Goal: Contribute content: Contribute content

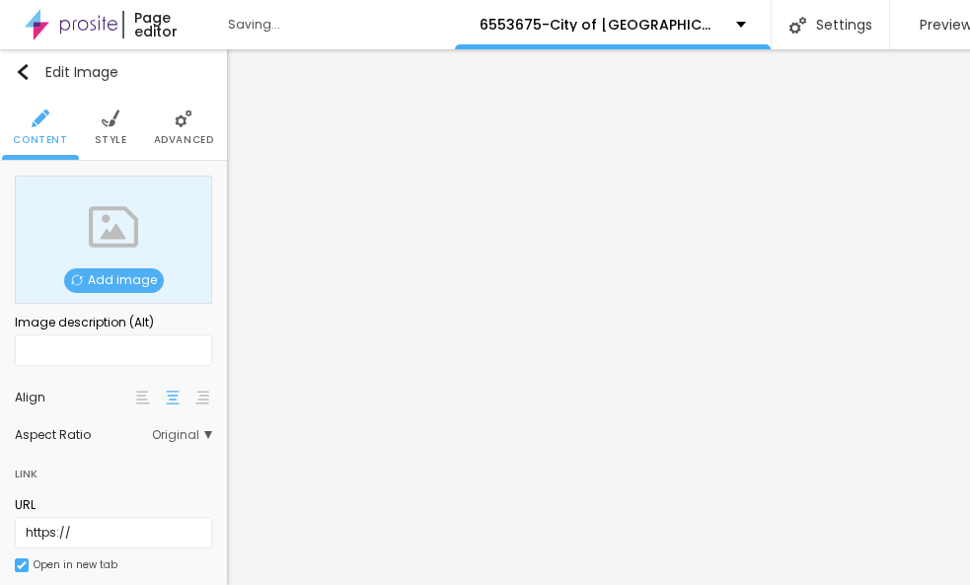
click at [136, 280] on span "Add image" at bounding box center [114, 281] width 100 height 25
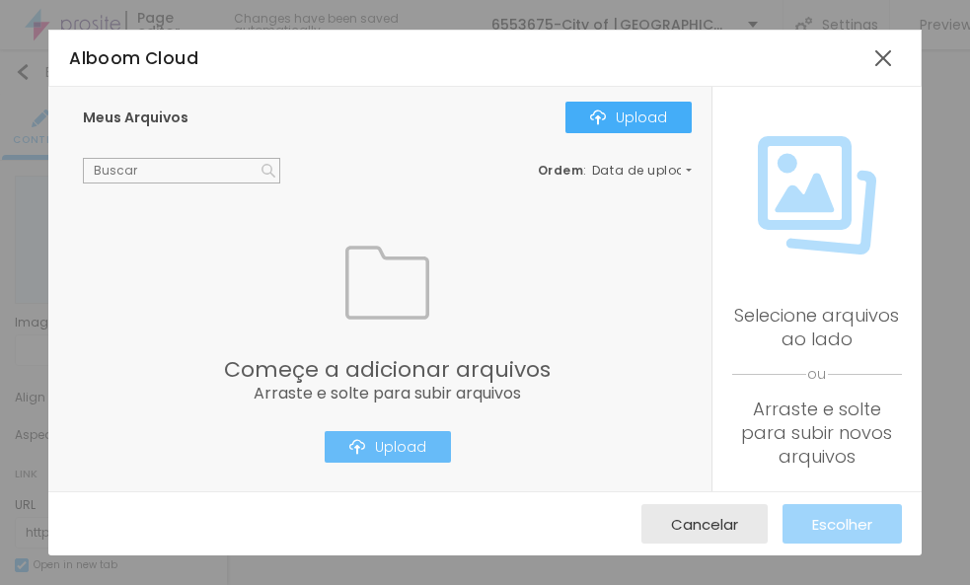
click at [397, 443] on div "Upload" at bounding box center [387, 447] width 77 height 16
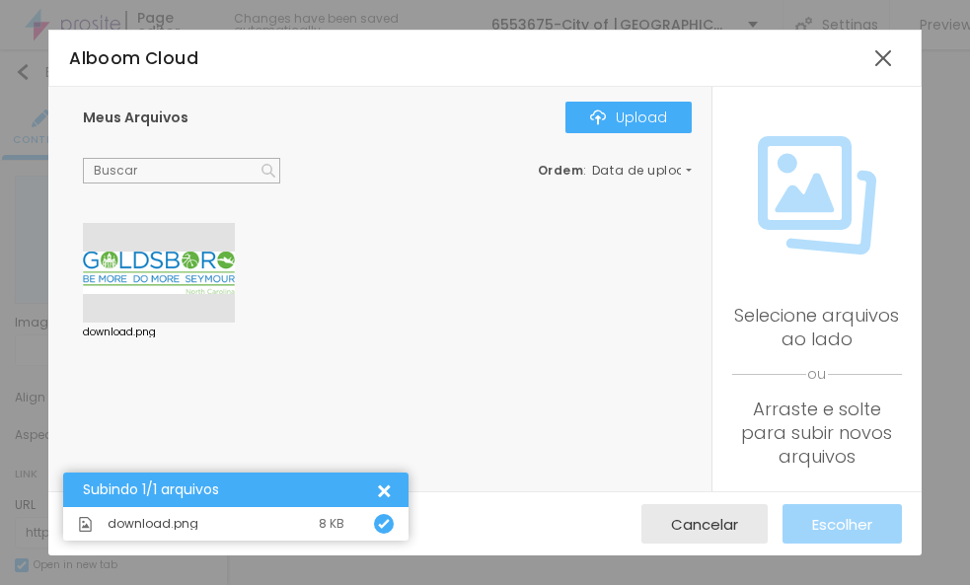
click at [251, 493] on div "Subindo 1/1 arquivos" at bounding box center [228, 490] width 291 height 15
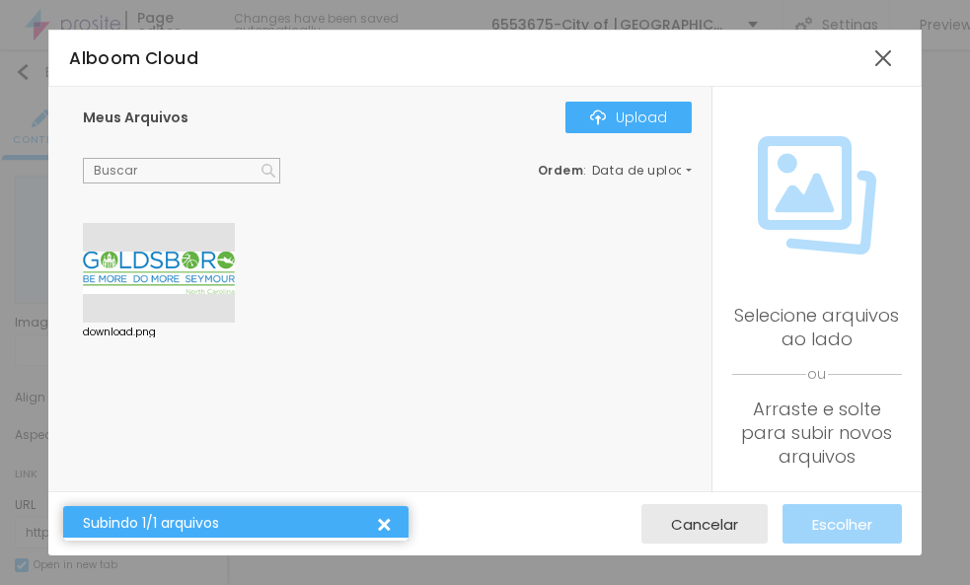
click at [168, 290] on div at bounding box center [159, 273] width 152 height 101
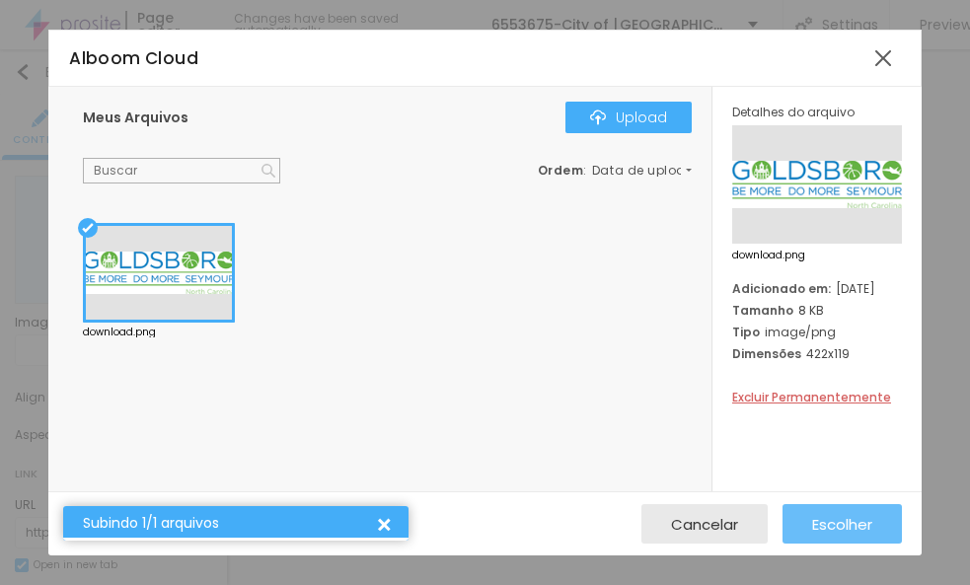
click at [804, 522] on button "Escolher" at bounding box center [842, 523] width 119 height 39
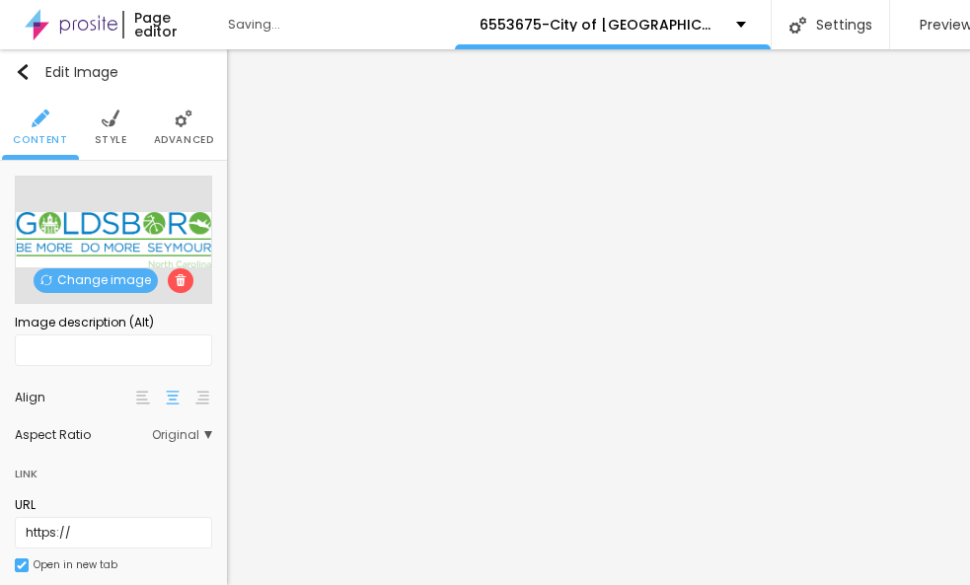
click at [116, 96] on li "Style" at bounding box center [111, 127] width 33 height 65
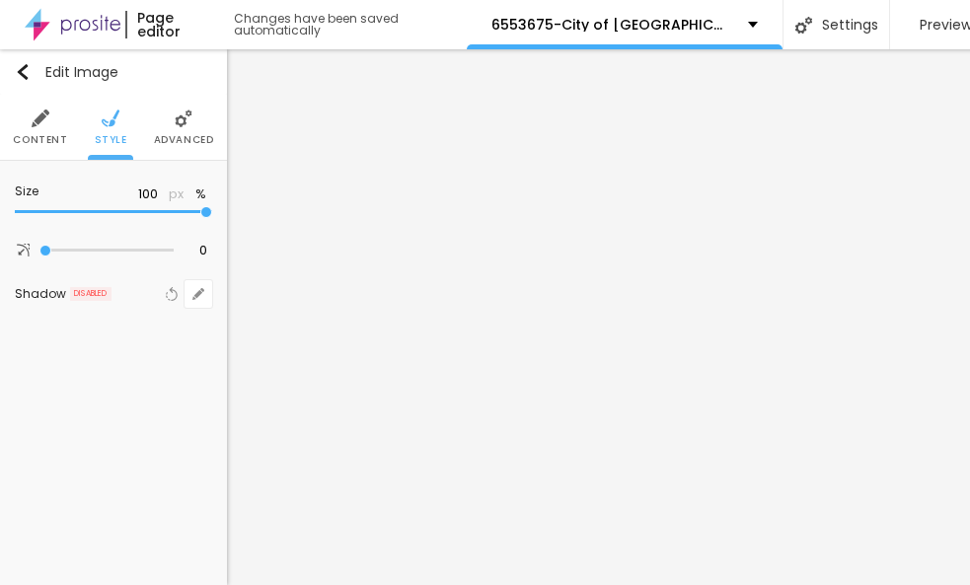
type input "95"
type input "80"
type input "55"
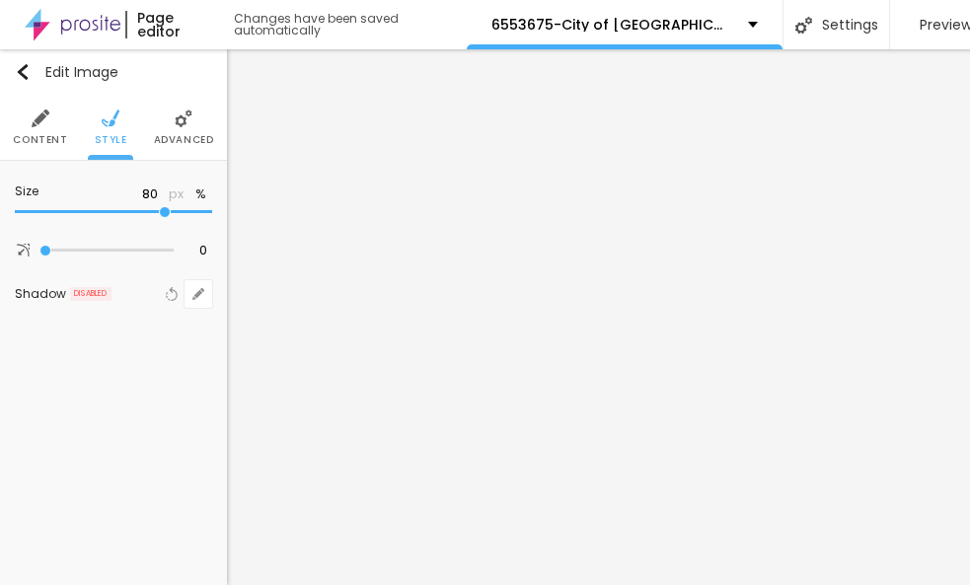
type input "55"
type input "40"
type input "35"
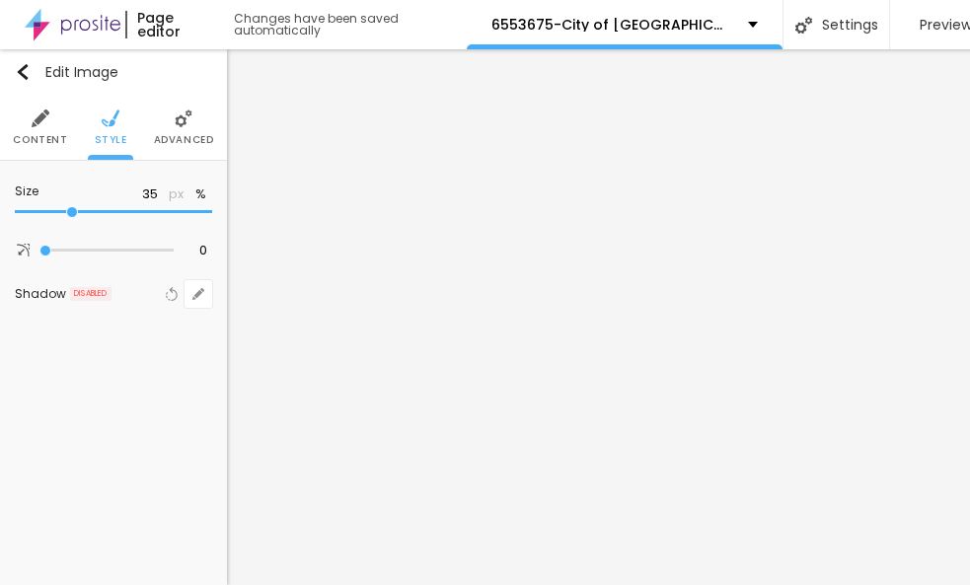
type input "20"
type input "10"
drag, startPoint x: 205, startPoint y: 213, endPoint x: -15, endPoint y: 220, distance: 220.3
type input "10"
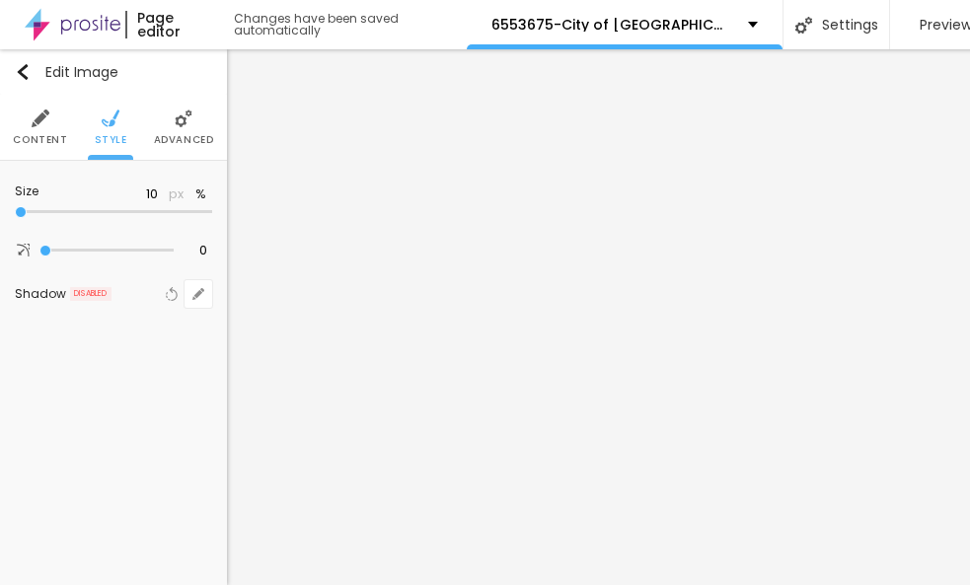
click at [0, 220] on html "Page editor Changes have been saved automatically 6553675-City of [GEOGRAPHIC_D…" at bounding box center [485, 292] width 970 height 585
click at [53, 66] on div "Edit Image" at bounding box center [67, 72] width 104 height 16
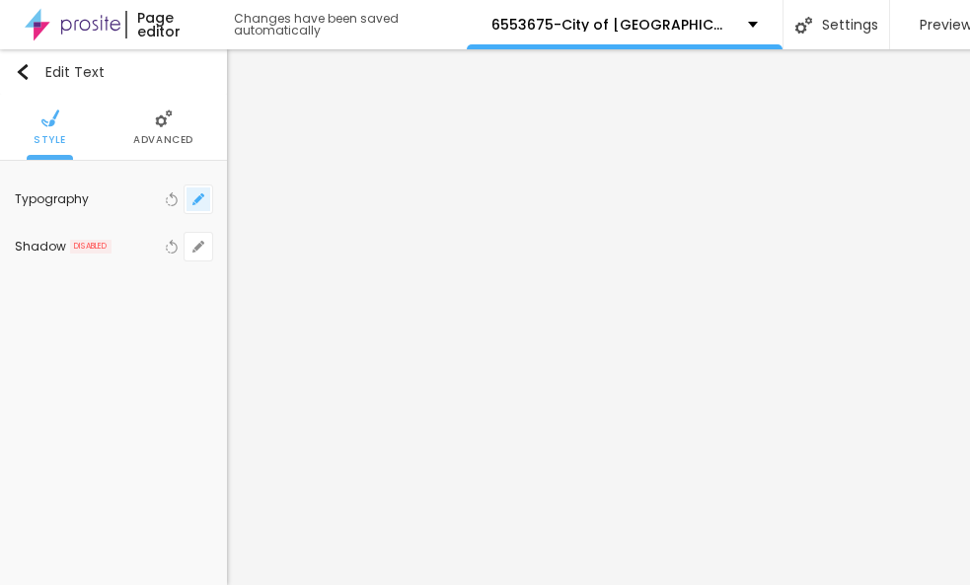
click at [197, 194] on icon "button" at bounding box center [199, 200] width 12 height 12
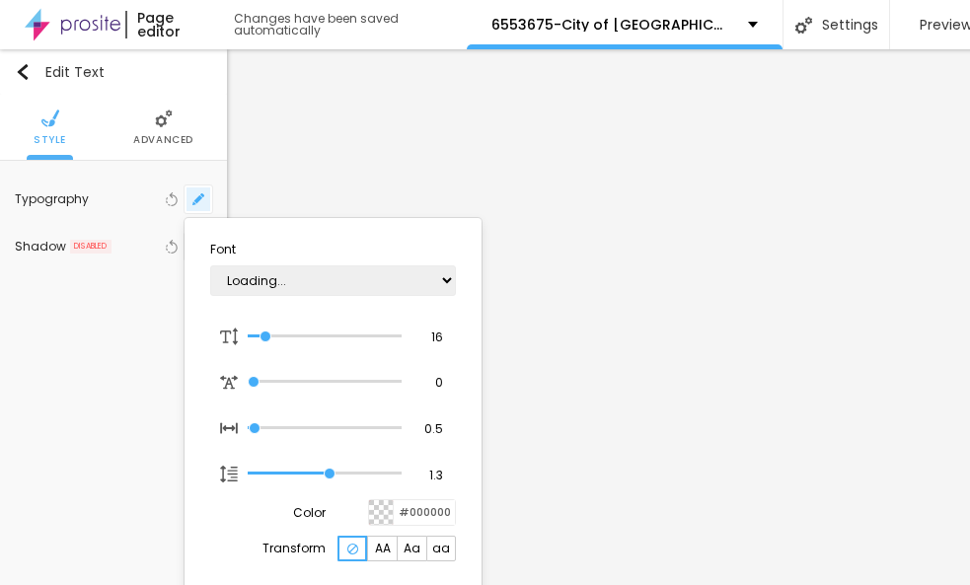
type input "1"
click at [169, 135] on div at bounding box center [485, 292] width 970 height 585
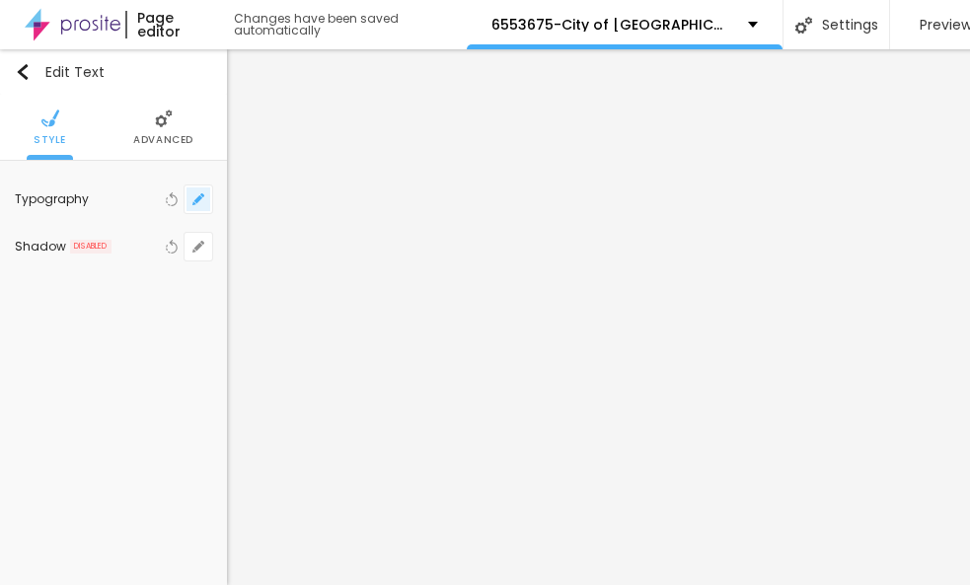
click at [208, 187] on button "button" at bounding box center [199, 200] width 28 height 28
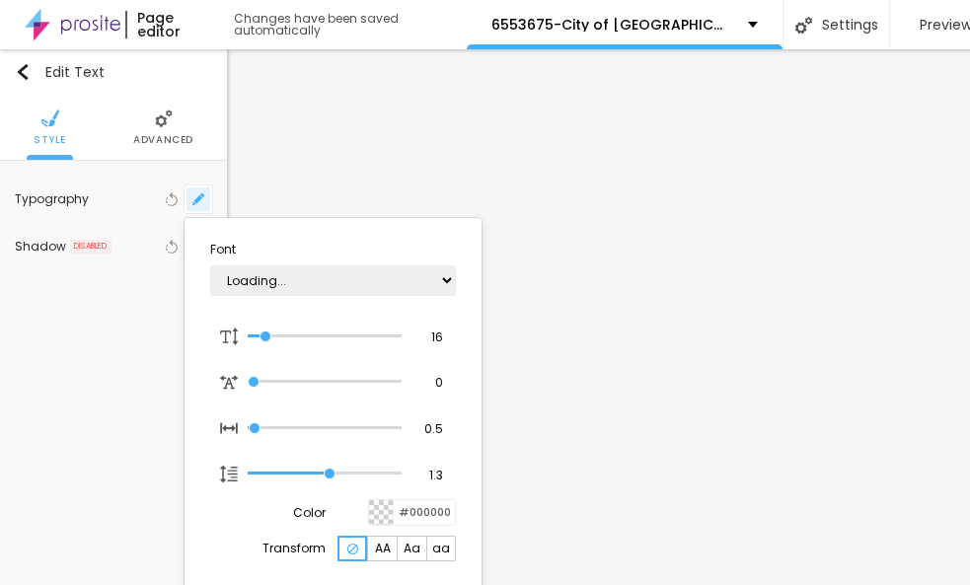
type input "1"
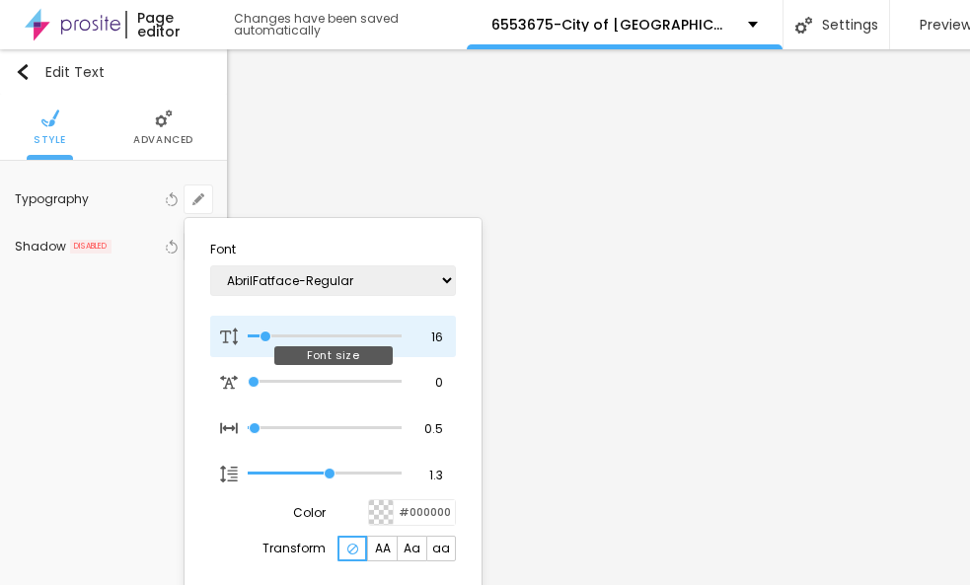
type input "18"
type input "1"
type input "20"
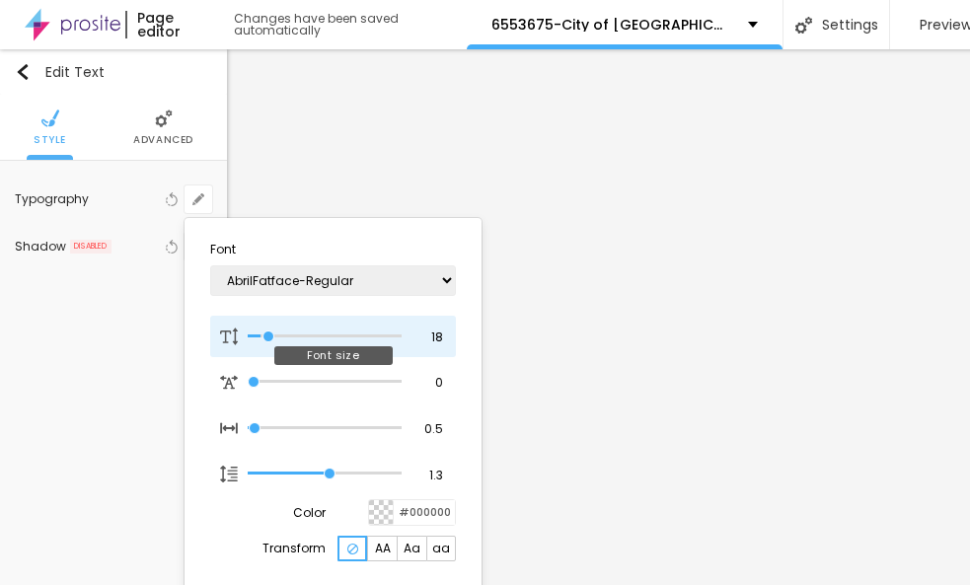
type input "1"
type input "24"
type input "1"
type input "26"
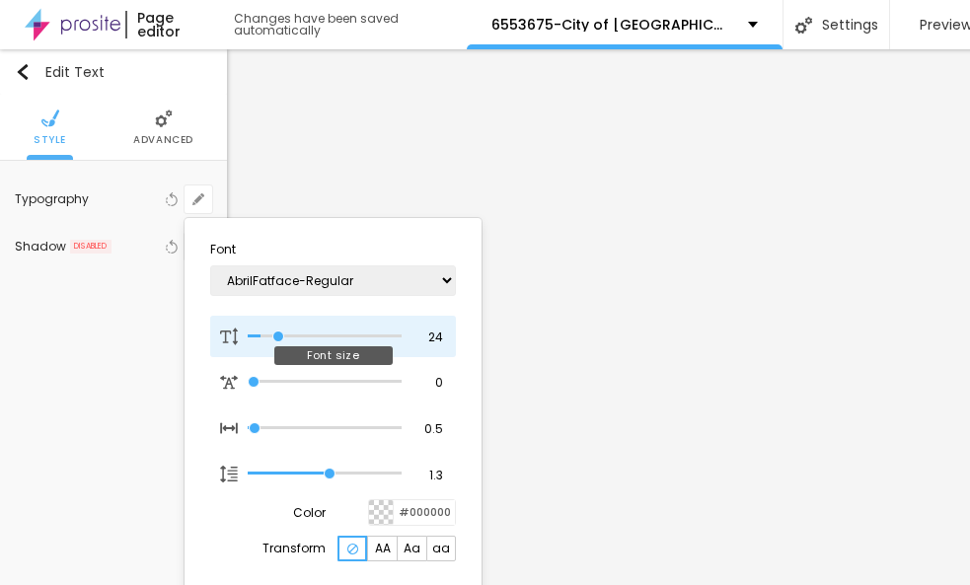
type input "26"
type input "1"
type input "28"
type input "1"
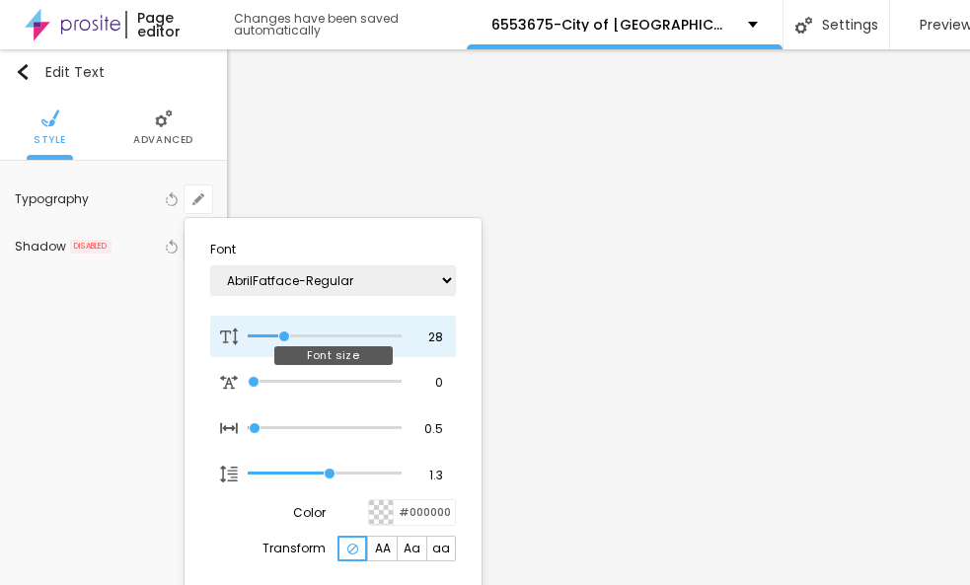
type input "29"
type input "1"
type input "30"
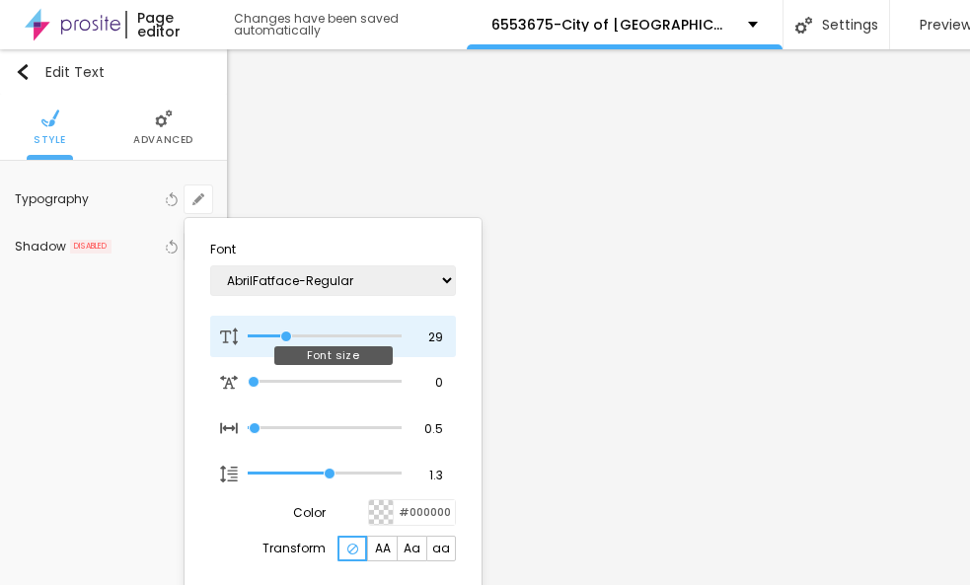
type input "1"
type input "31"
type input "1"
type input "32"
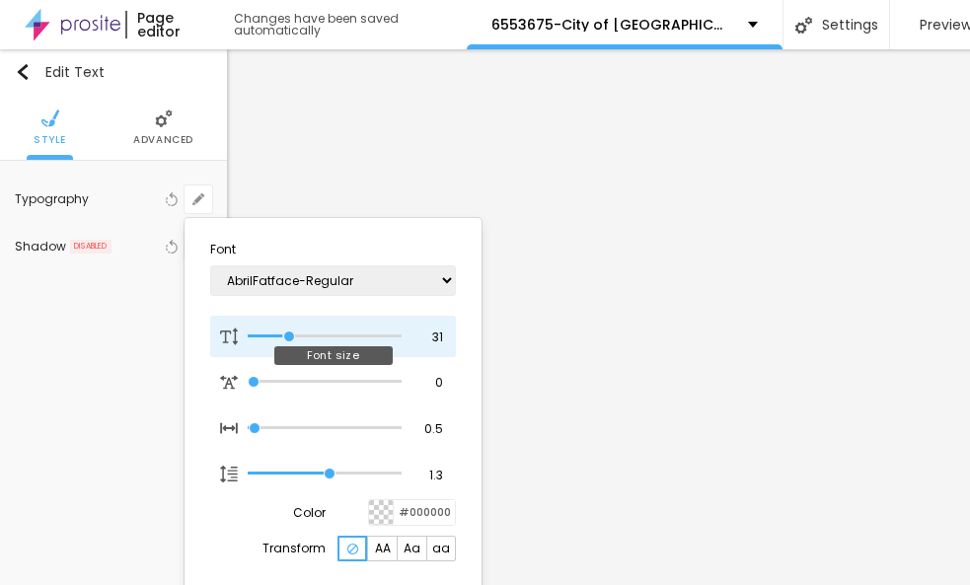
type input "32"
type input "1"
type input "33"
type input "1"
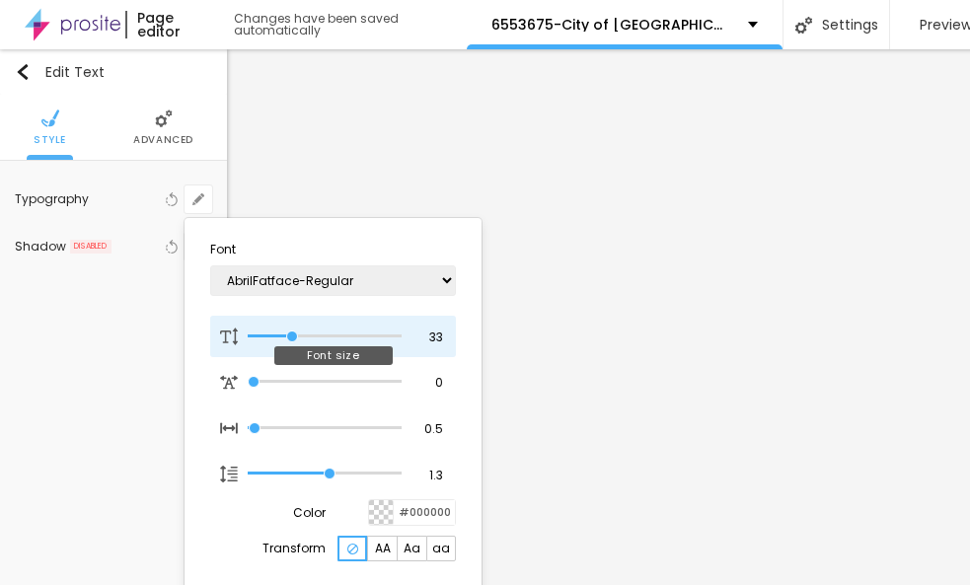
type input "32"
type input "1"
type input "31"
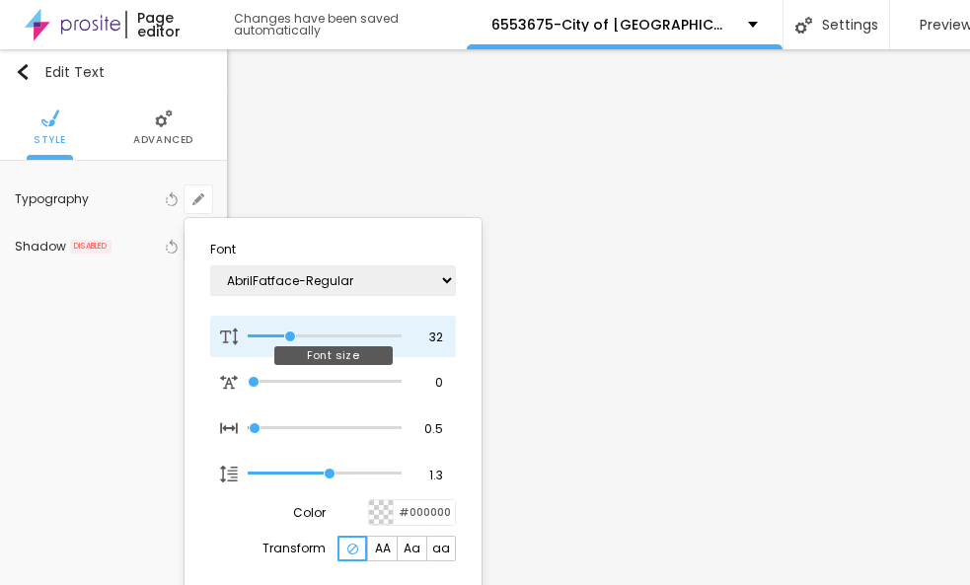
type input "1"
type input "30"
type input "1"
type input "29"
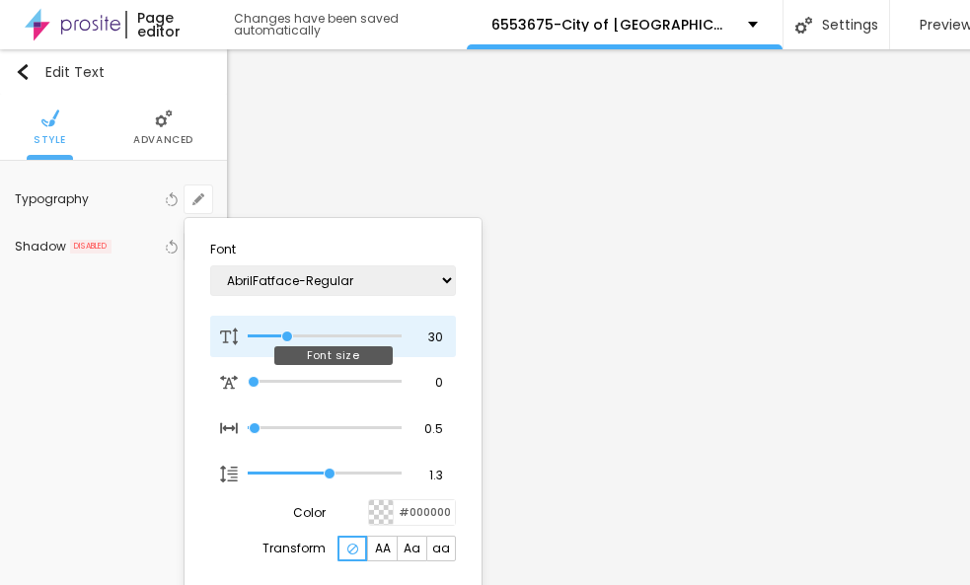
type input "29"
type input "1"
type input "28"
type input "1"
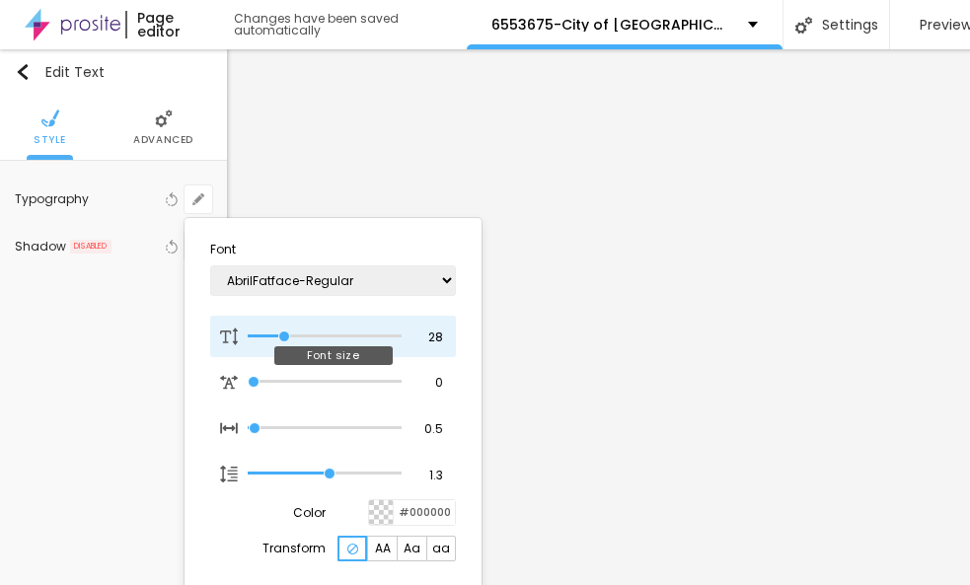
type input "27"
type input "1"
type input "26"
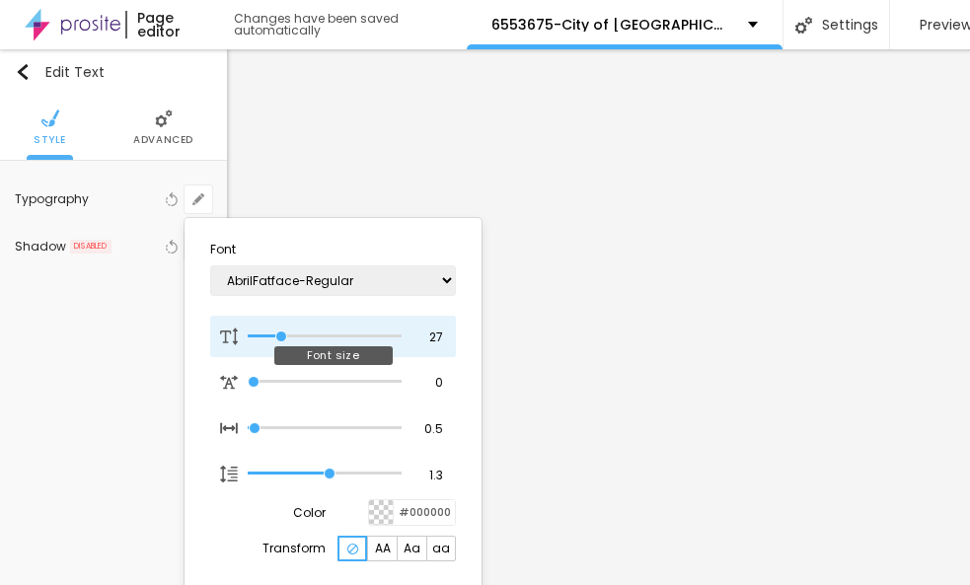
type input "1"
type input "25"
type input "1"
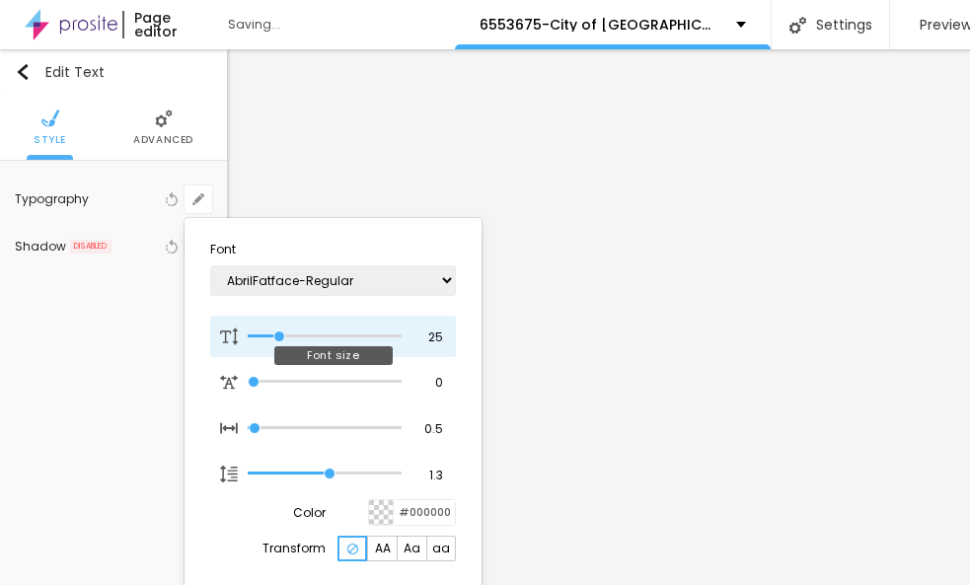
drag, startPoint x: 269, startPoint y: 327, endPoint x: 280, endPoint y: 328, distance: 11.9
type input "25"
click at [280, 332] on input "range" at bounding box center [325, 337] width 154 height 10
type input "1"
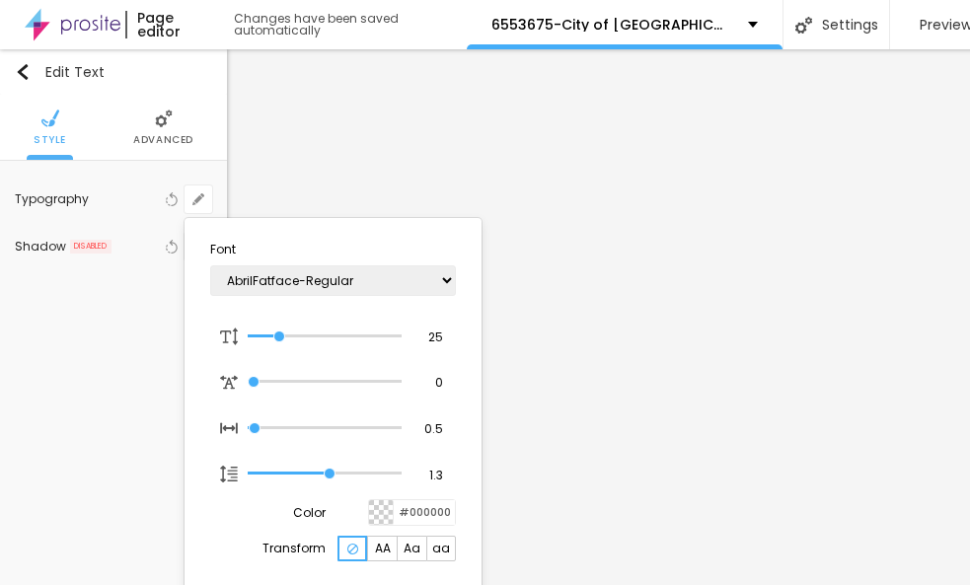
click at [35, 72] on div at bounding box center [485, 292] width 970 height 585
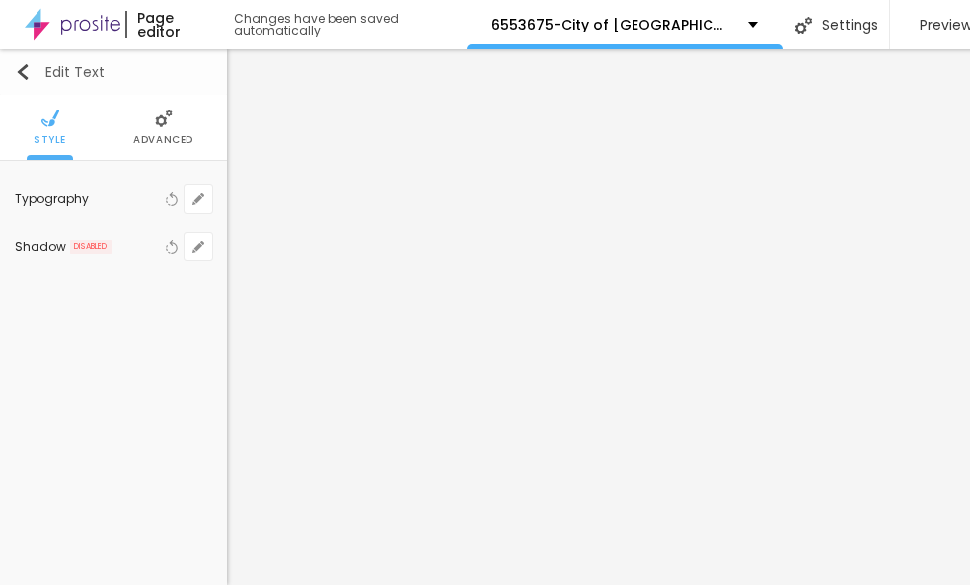
click at [22, 68] on img "button" at bounding box center [23, 72] width 16 height 16
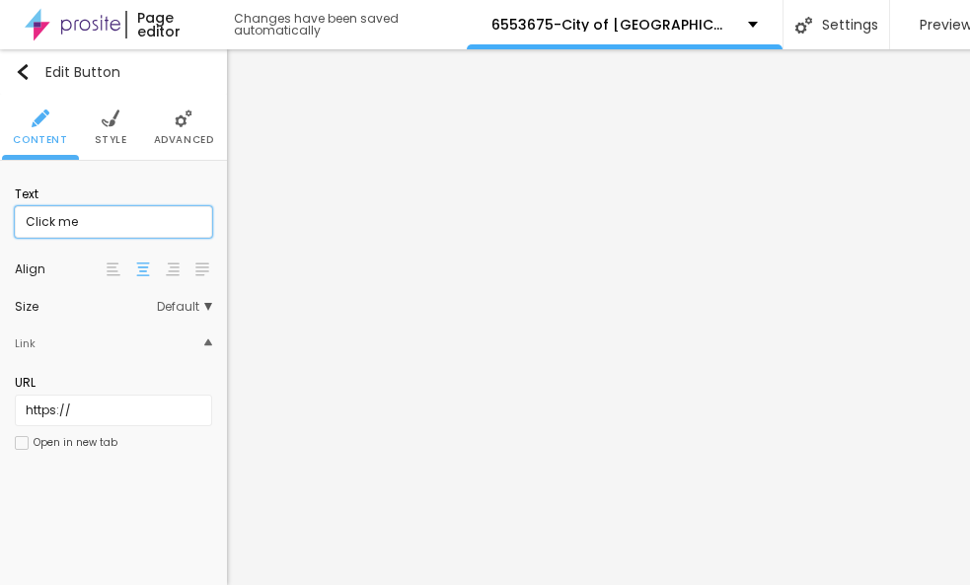
click at [120, 220] on input "Click me" at bounding box center [113, 222] width 197 height 32
paste input "→ VIEW DOCUMENT HERE"
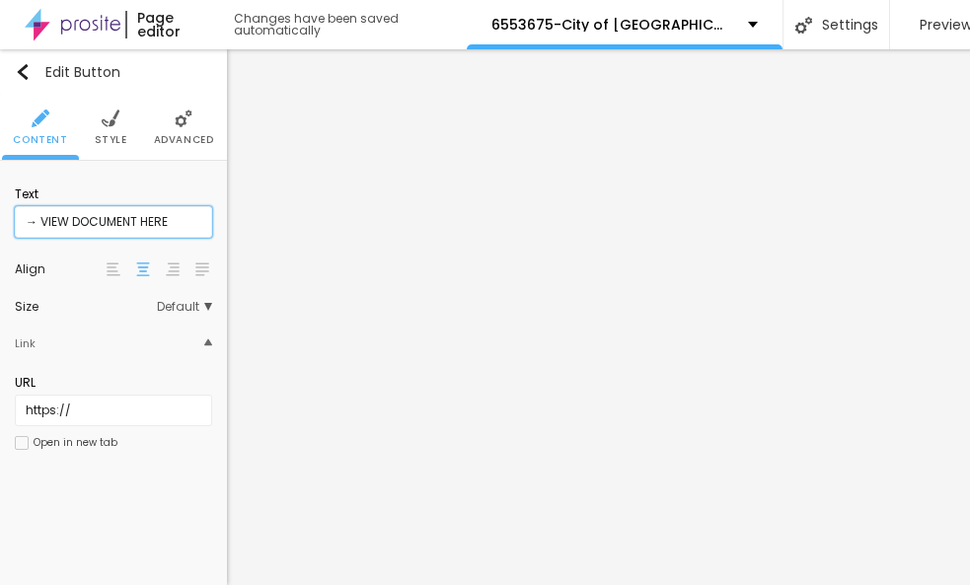
type input "→ VIEW DOCUMENT HERE"
click at [188, 308] on span "Default" at bounding box center [184, 307] width 55 height 12
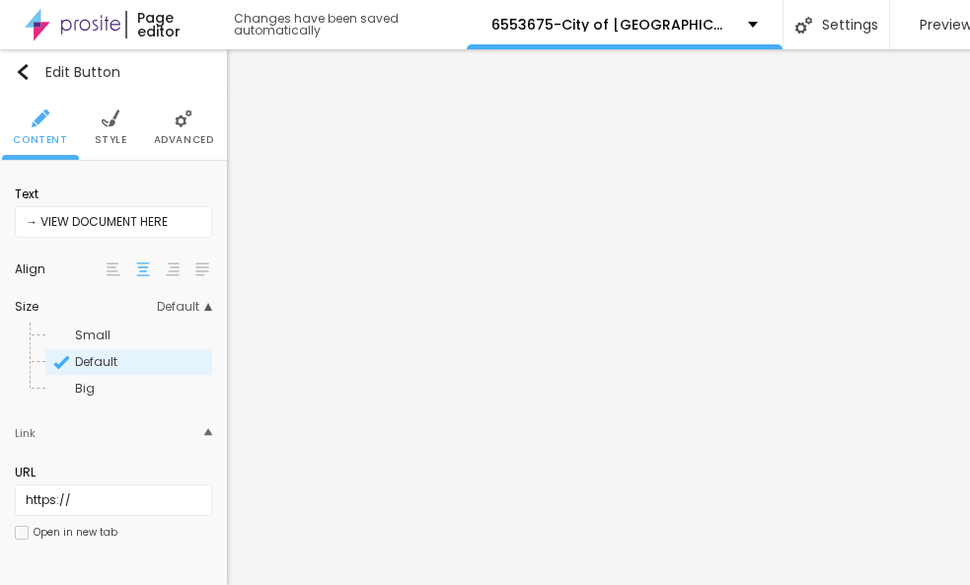
click at [182, 306] on span "Default" at bounding box center [184, 307] width 55 height 12
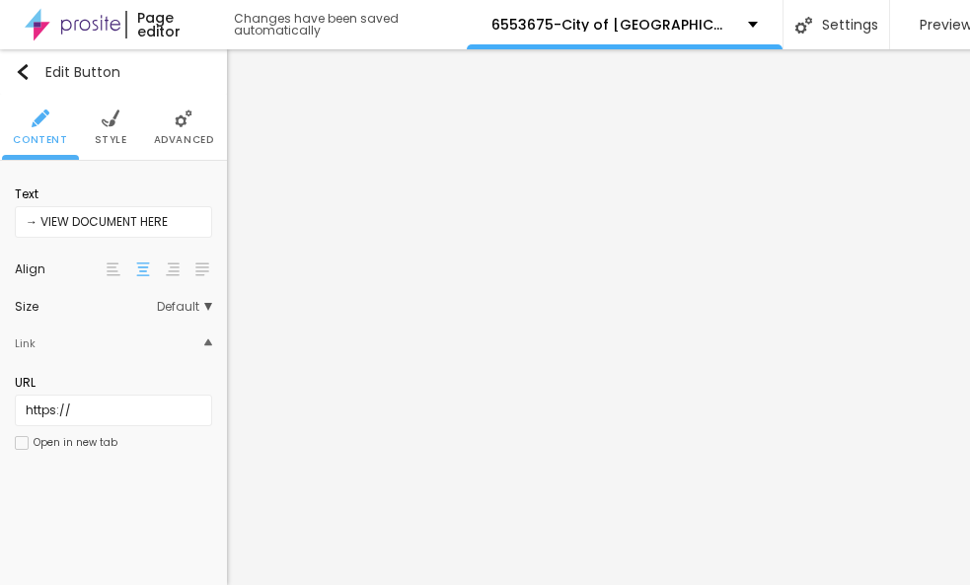
click at [110, 135] on span "Style" at bounding box center [111, 140] width 33 height 10
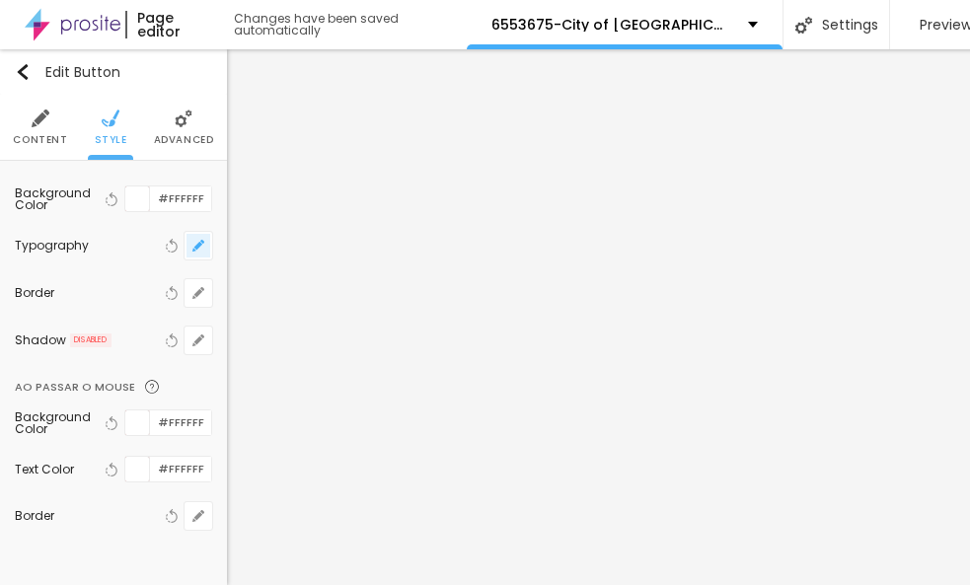
click at [197, 249] on icon "button" at bounding box center [198, 246] width 8 height 8
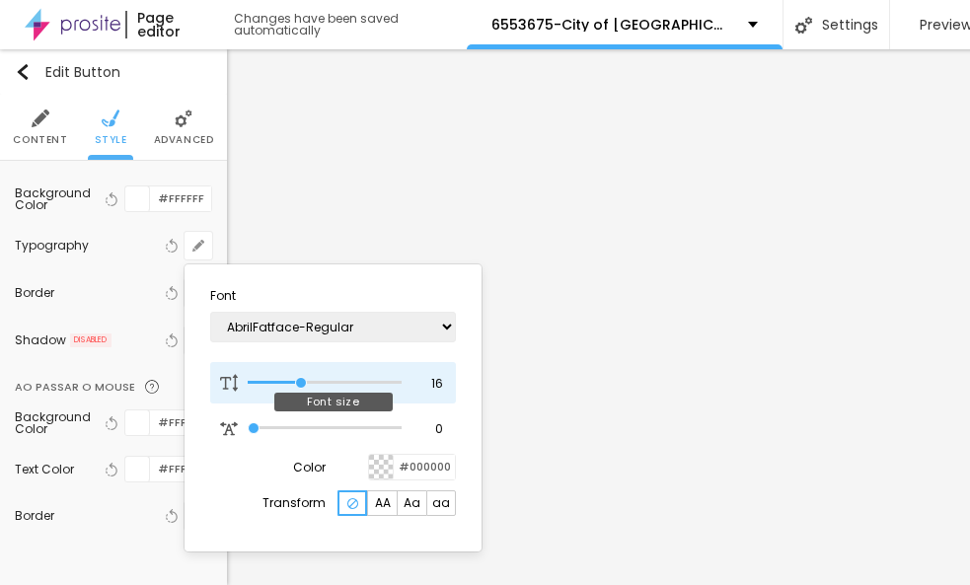
drag, startPoint x: 292, startPoint y: 370, endPoint x: 325, endPoint y: 375, distance: 33.0
click at [325, 375] on div at bounding box center [325, 383] width 154 height 20
type input "14"
type input "15"
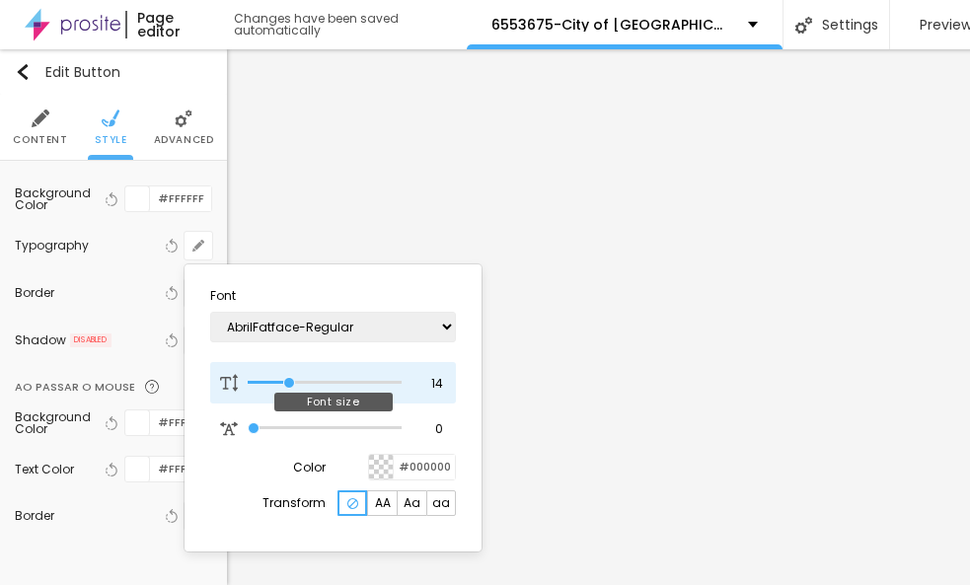
type input "15"
type input "16"
type input "17"
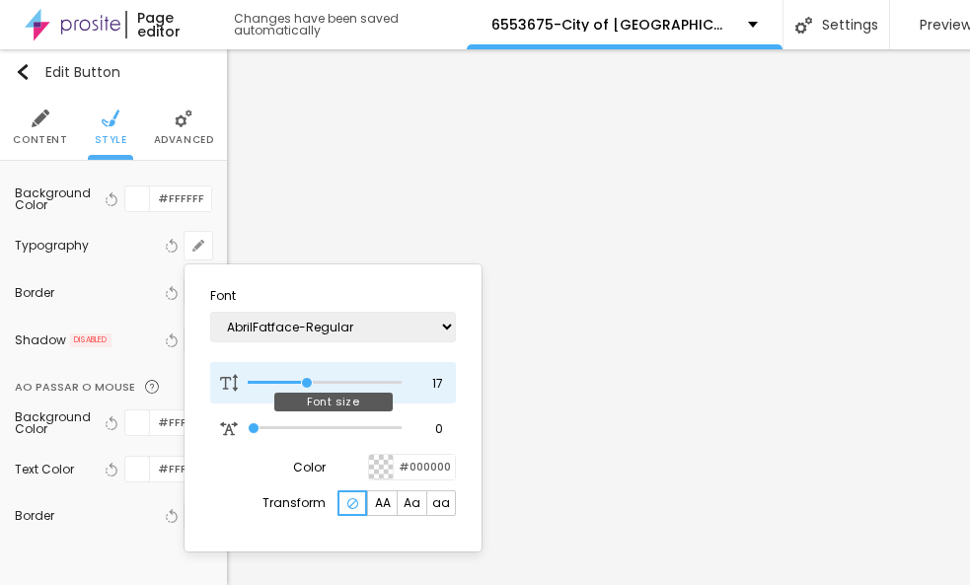
type input "18"
type input "19"
type input "20"
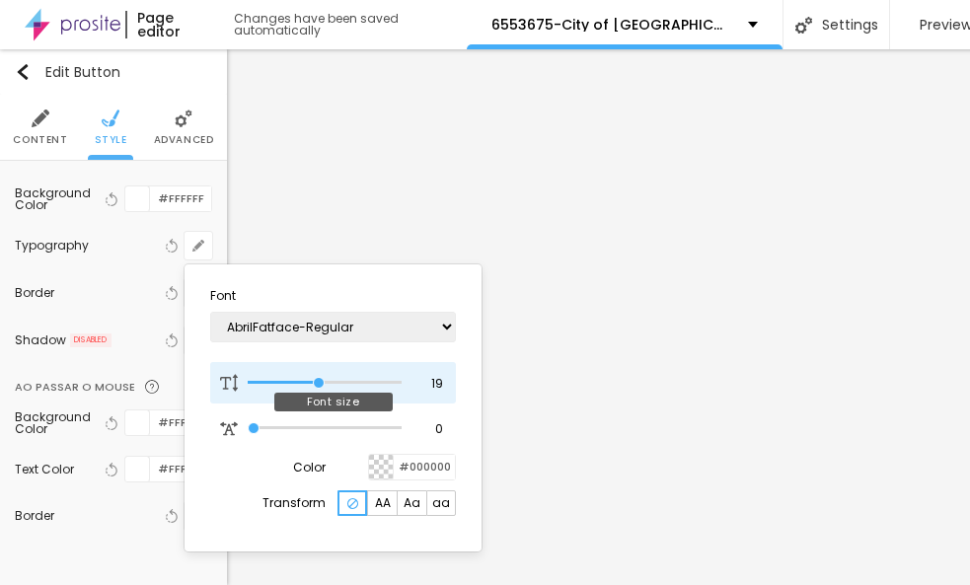
type input "20"
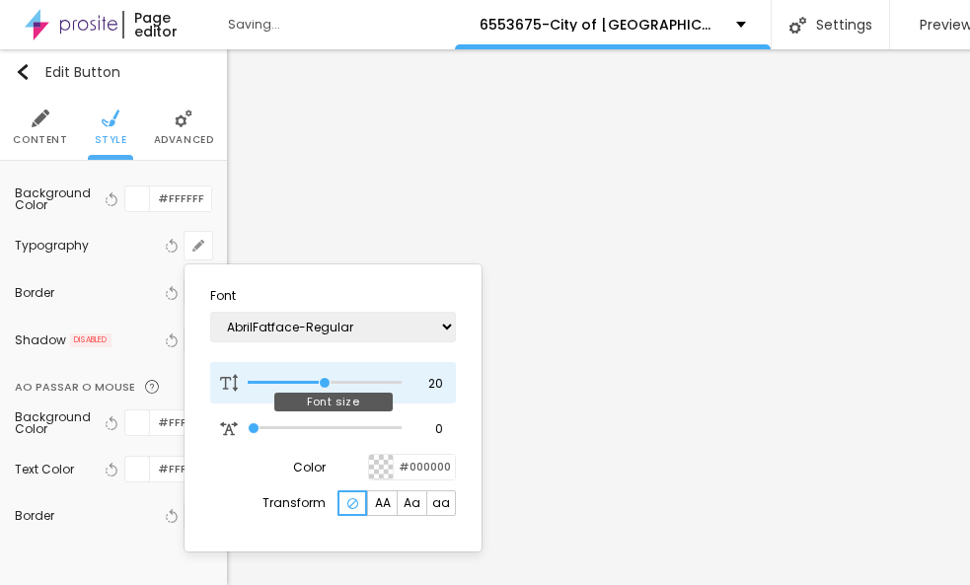
type input "21"
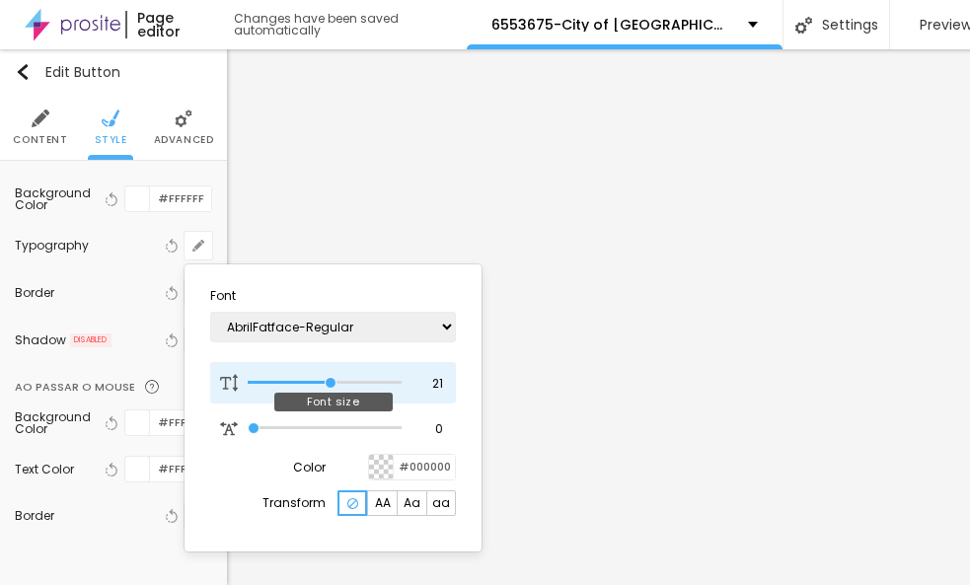
type input "22"
drag, startPoint x: 287, startPoint y: 373, endPoint x: 336, endPoint y: 388, distance: 50.6
type input "22"
click at [336, 388] on div "22 Font size" at bounding box center [333, 382] width 246 height 41
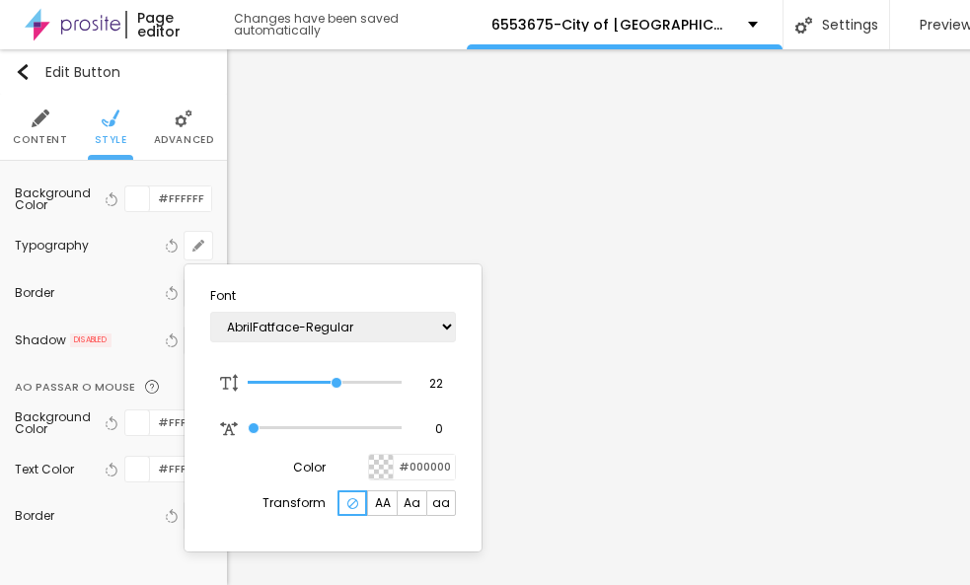
click at [279, 568] on div at bounding box center [485, 292] width 970 height 585
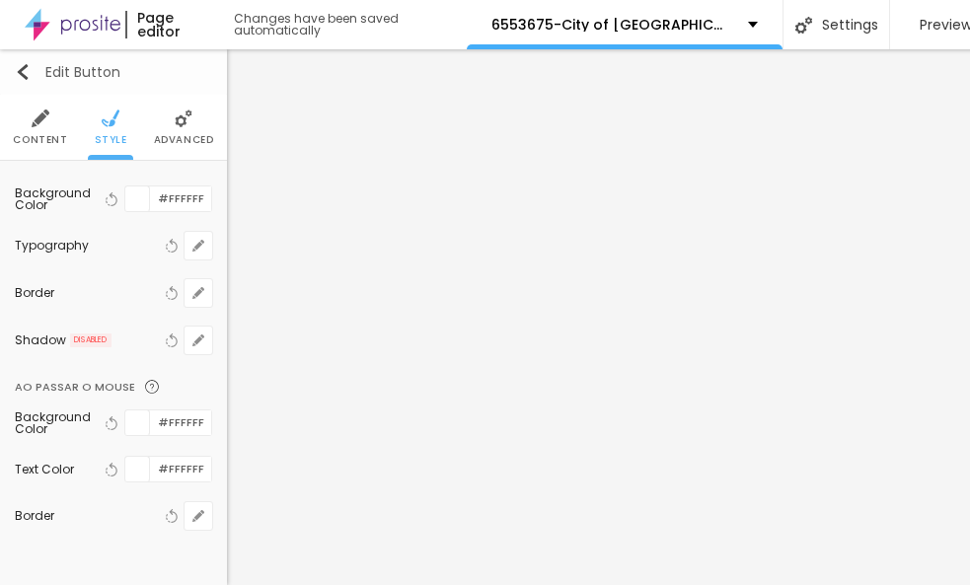
click at [27, 73] on img "button" at bounding box center [23, 72] width 16 height 16
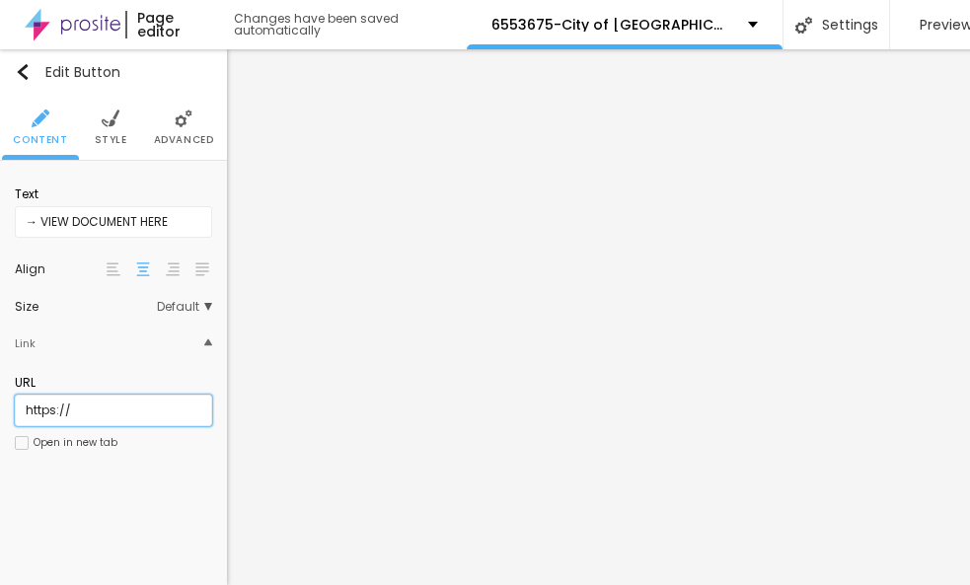
click at [52, 418] on input "https://" at bounding box center [113, 411] width 197 height 32
paste input "[DOMAIN_NAME][URL]"
type input "[URL][DOMAIN_NAME]"
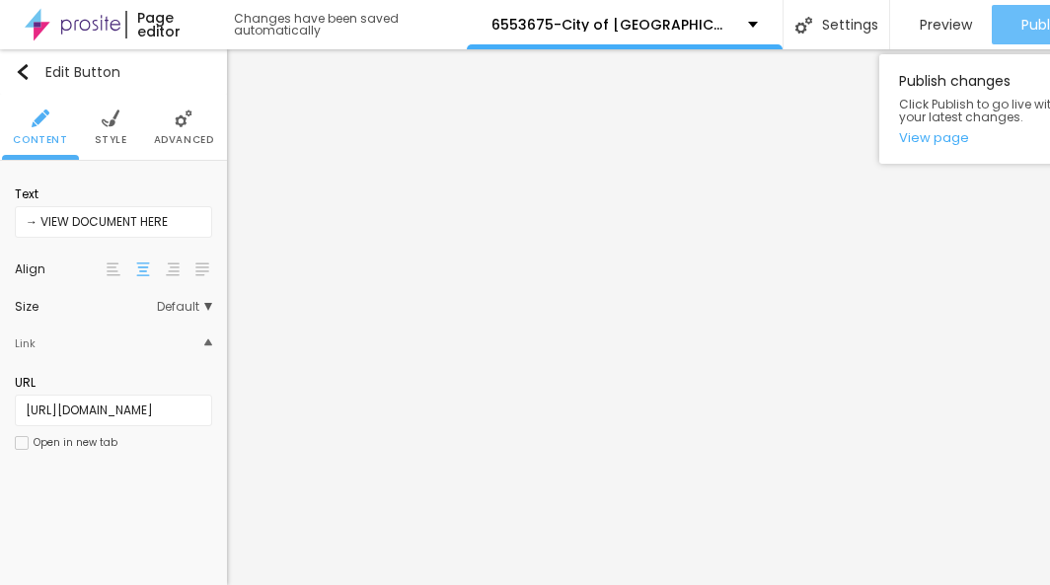
click at [969, 20] on span "Publish" at bounding box center [1045, 25] width 47 height 16
